Goal: Navigation & Orientation: Find specific page/section

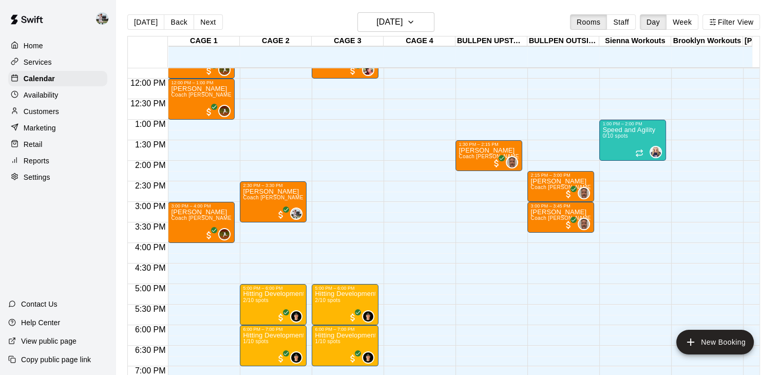
scroll to position [483, 0]
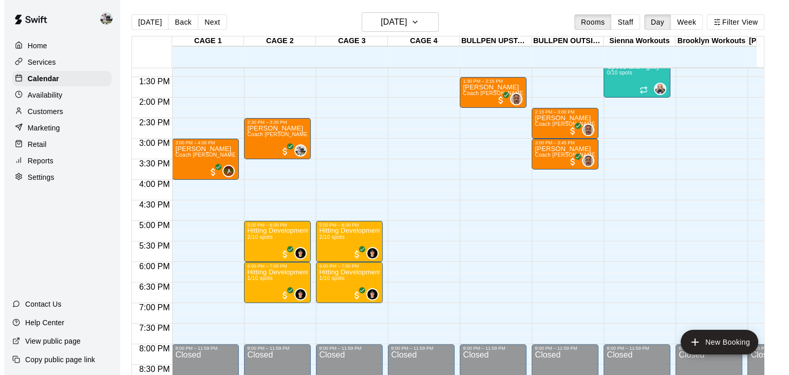
scroll to position [546, 0]
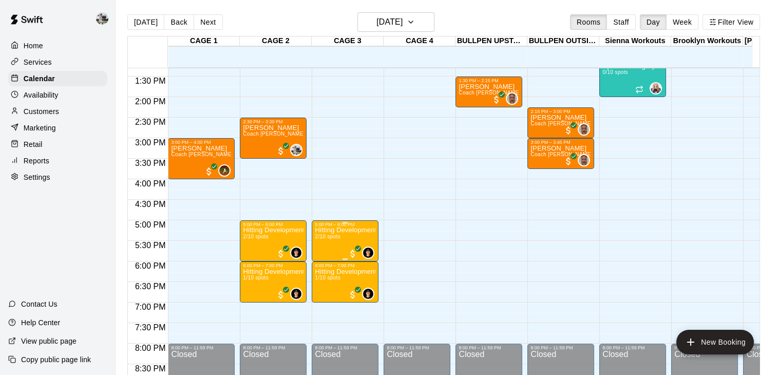
click at [324, 230] on p "Hitting Development Clinic [DEMOGRAPHIC_DATA]" at bounding box center [345, 230] width 61 height 0
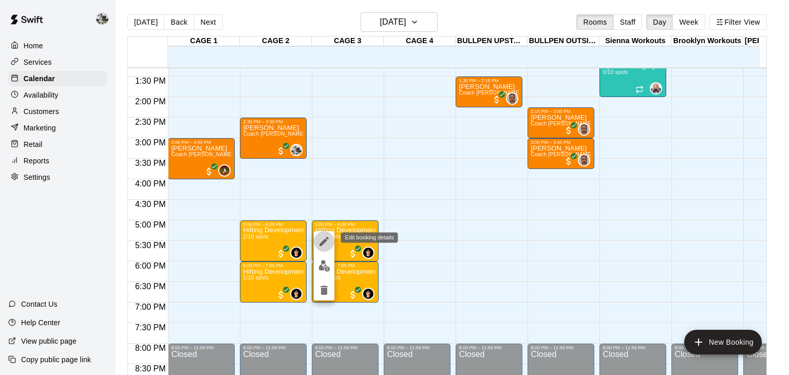
click at [322, 245] on icon "edit" at bounding box center [324, 241] width 12 height 12
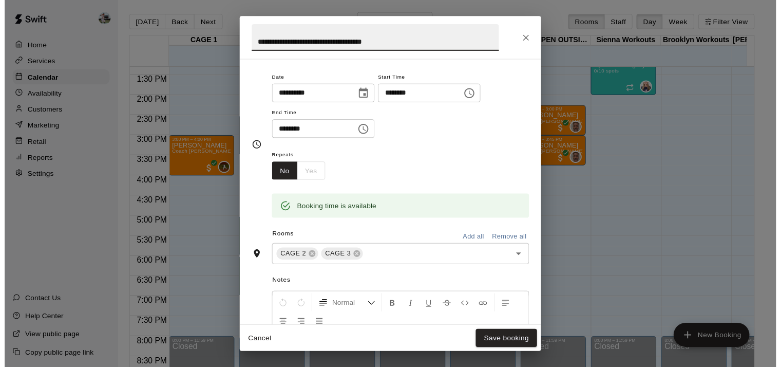
scroll to position [0, 0]
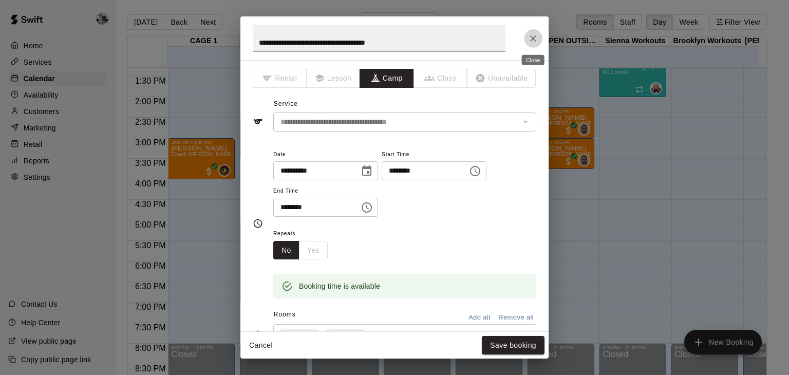
click at [534, 37] on icon "Close" at bounding box center [533, 38] width 10 height 10
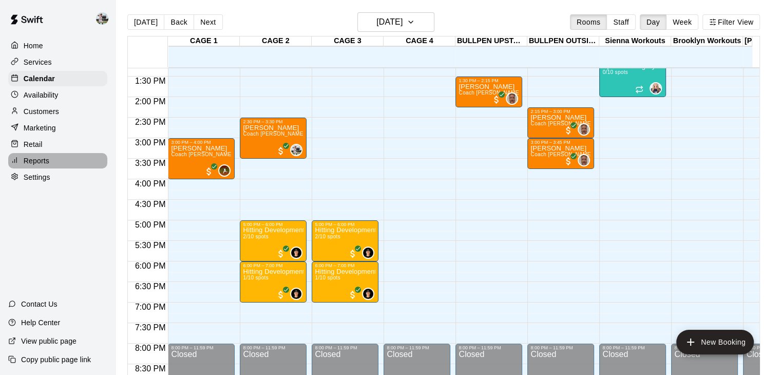
click at [44, 163] on p "Reports" at bounding box center [37, 161] width 26 height 10
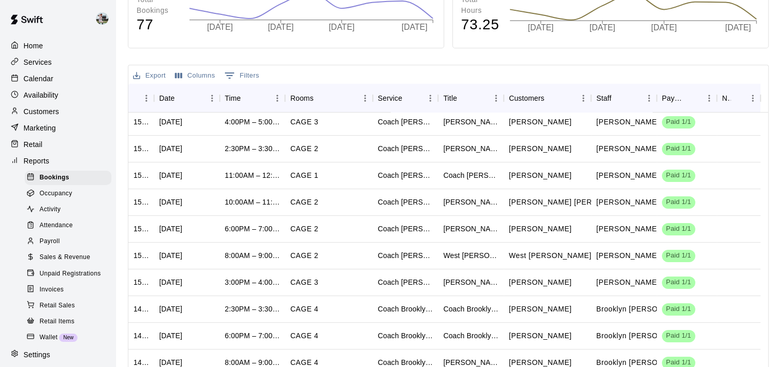
scroll to position [84, 0]
click at [64, 262] on span "Sales & Revenue" at bounding box center [65, 257] width 51 height 10
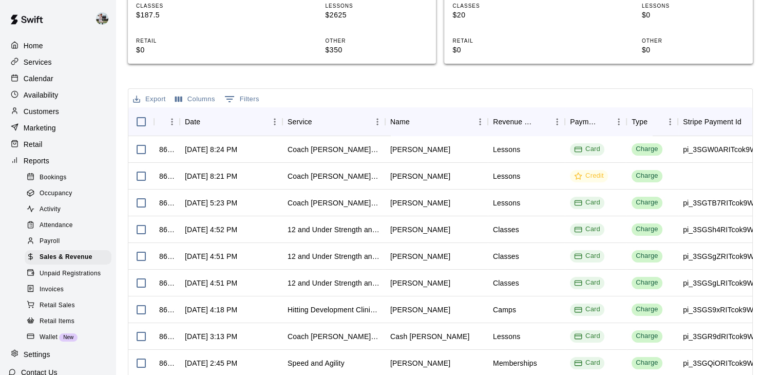
scroll to position [316, 0]
click at [32, 38] on div "Home" at bounding box center [57, 45] width 99 height 15
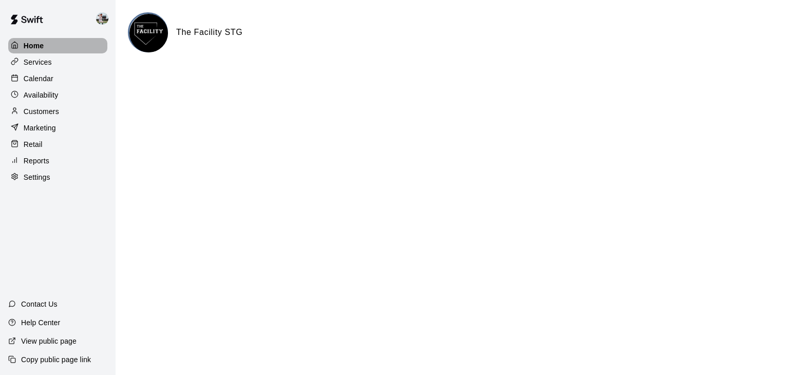
click at [32, 46] on p "Home" at bounding box center [34, 46] width 21 height 10
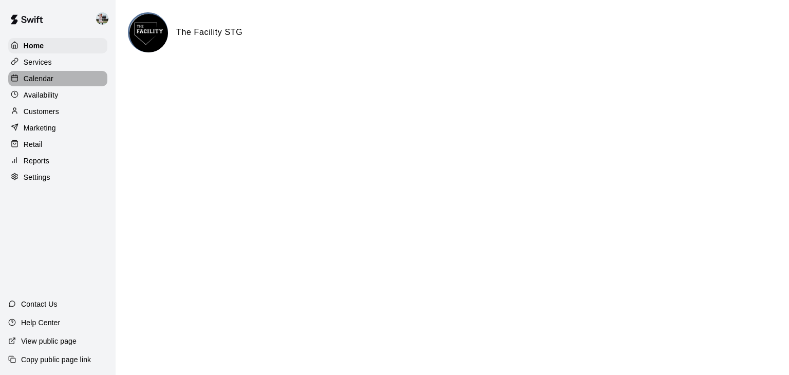
click at [39, 79] on p "Calendar" at bounding box center [39, 78] width 30 height 10
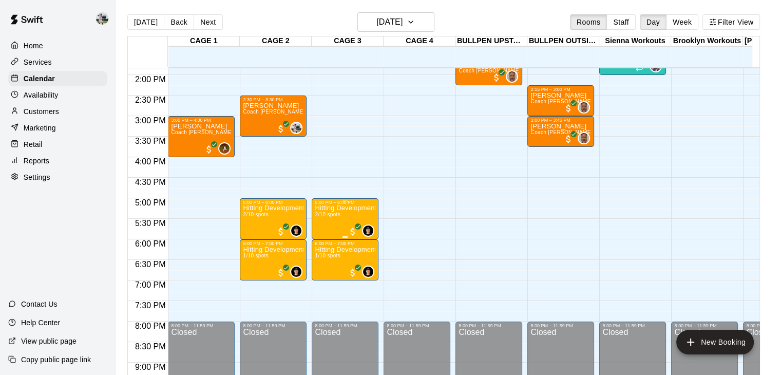
scroll to position [675, 0]
